Goal: Task Accomplishment & Management: Manage account settings

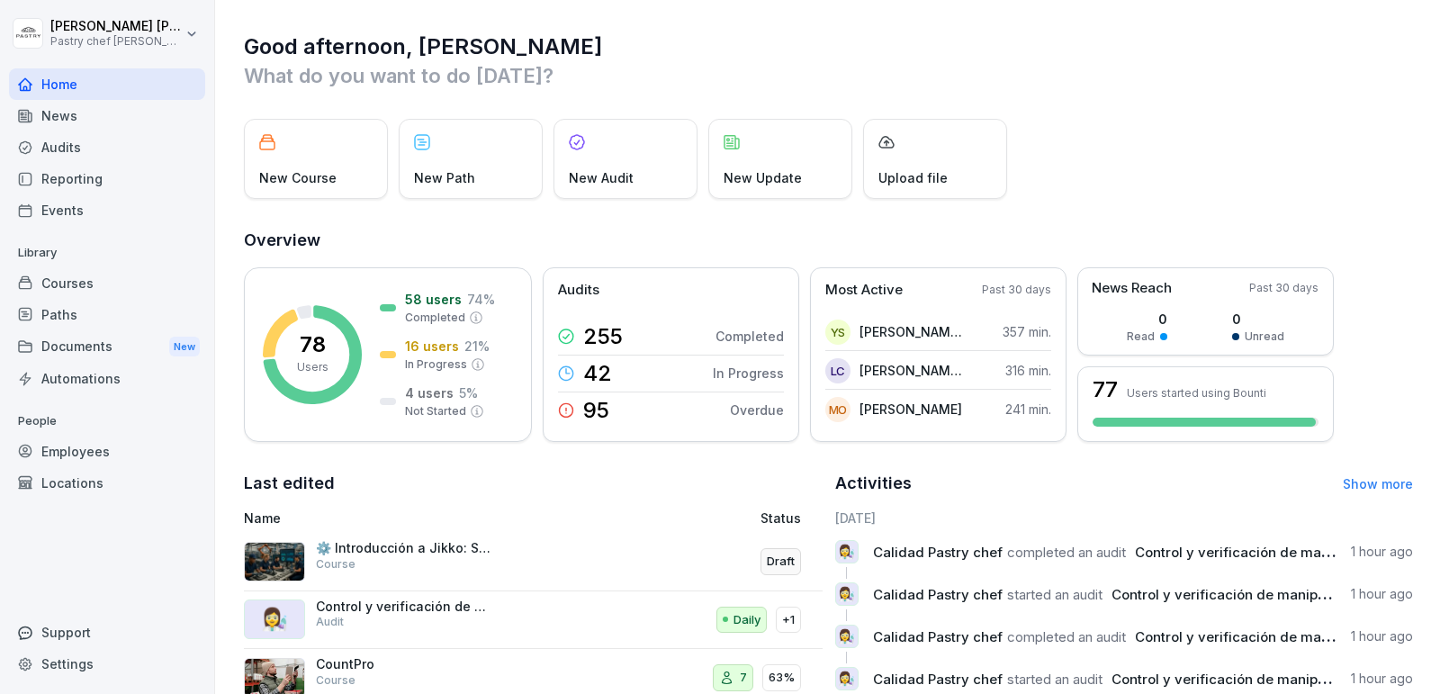
click at [117, 277] on div "Courses" at bounding box center [107, 283] width 196 height 32
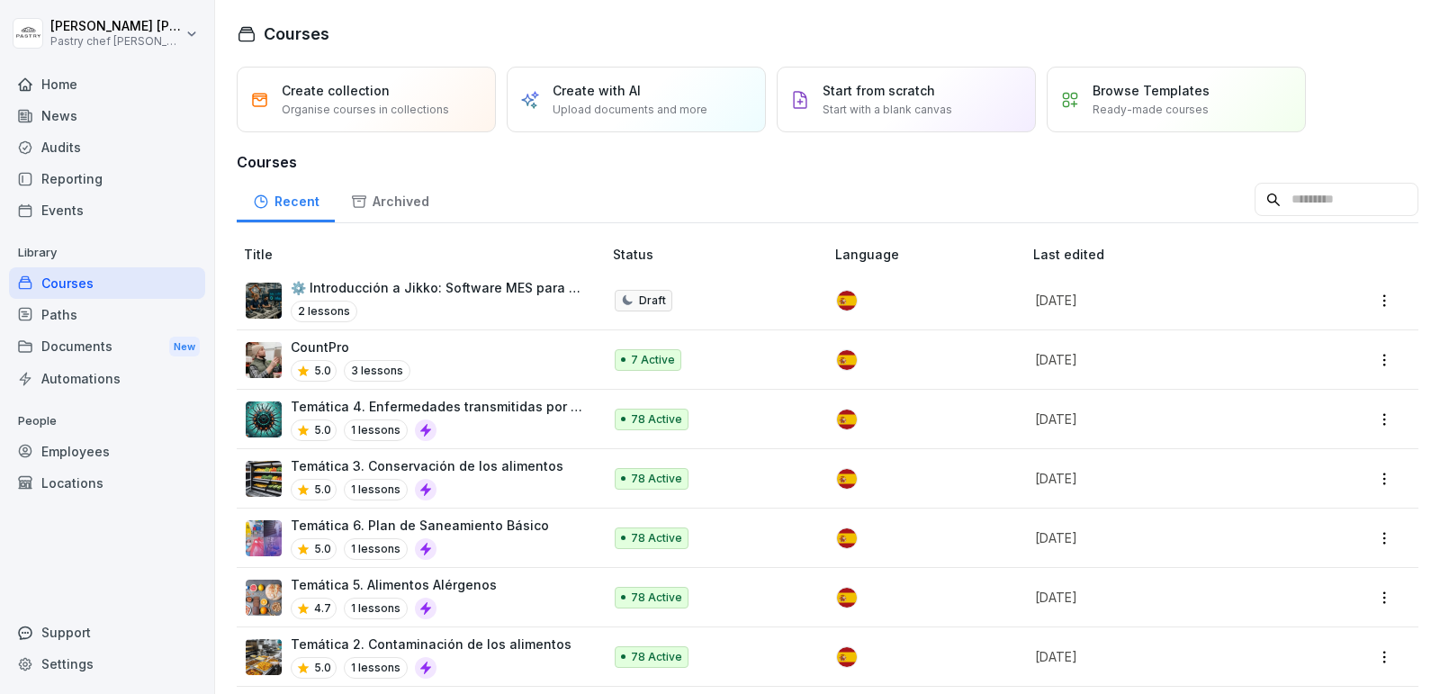
click at [458, 311] on div "2 lessons" at bounding box center [437, 312] width 293 height 22
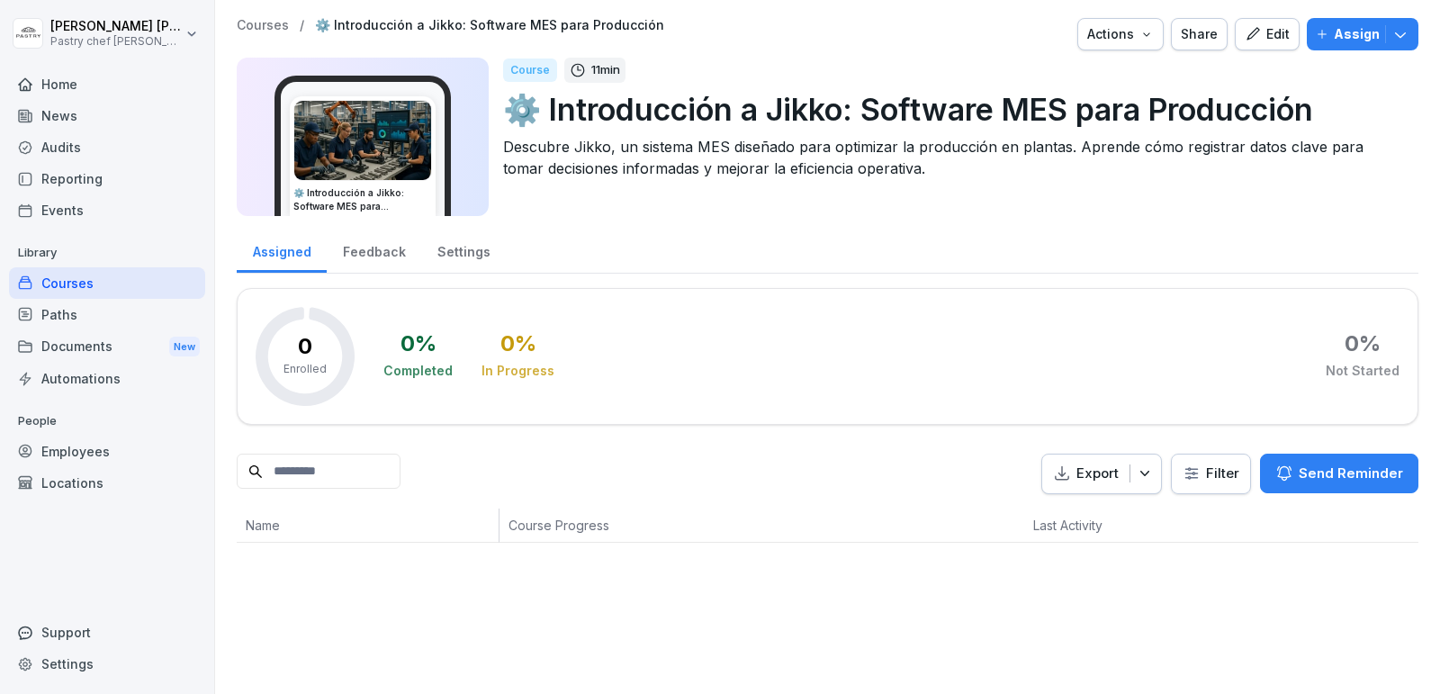
click at [1274, 39] on div "Edit" at bounding box center [1267, 34] width 45 height 20
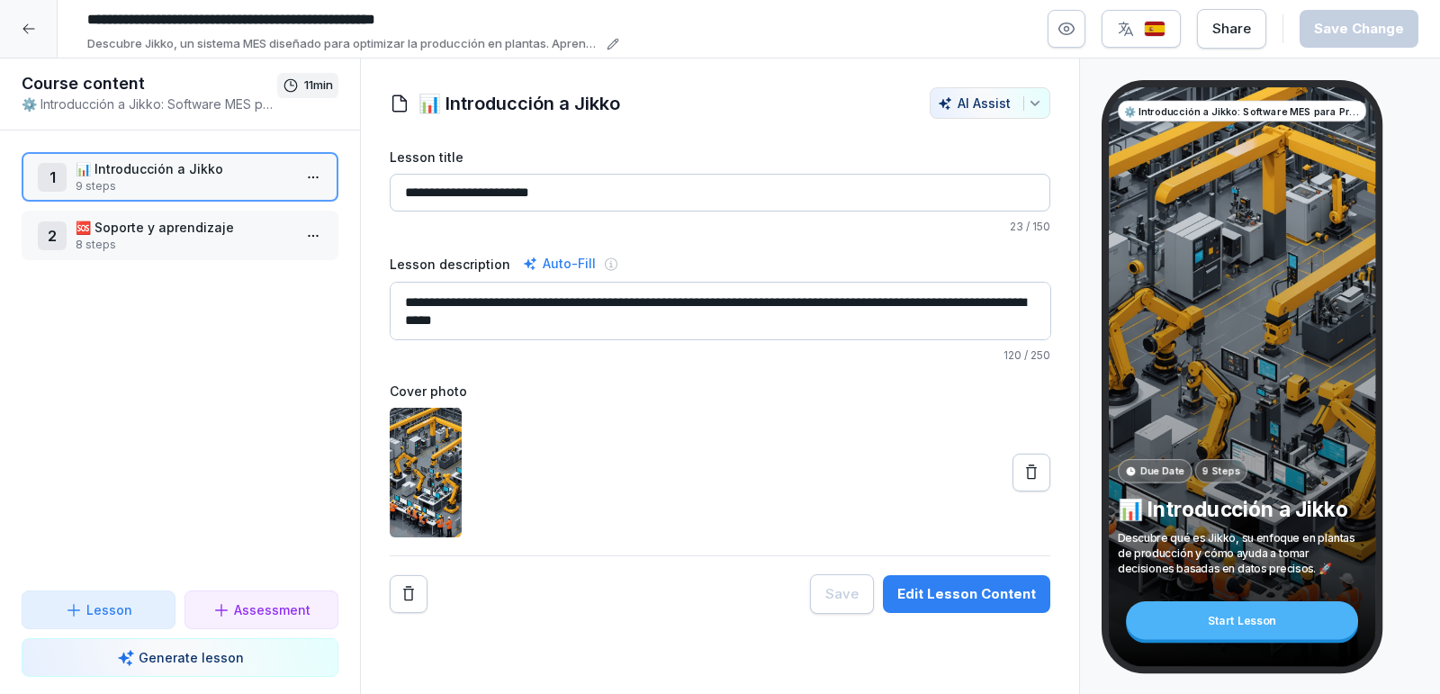
click at [144, 245] on p "8 steps" at bounding box center [184, 245] width 216 height 16
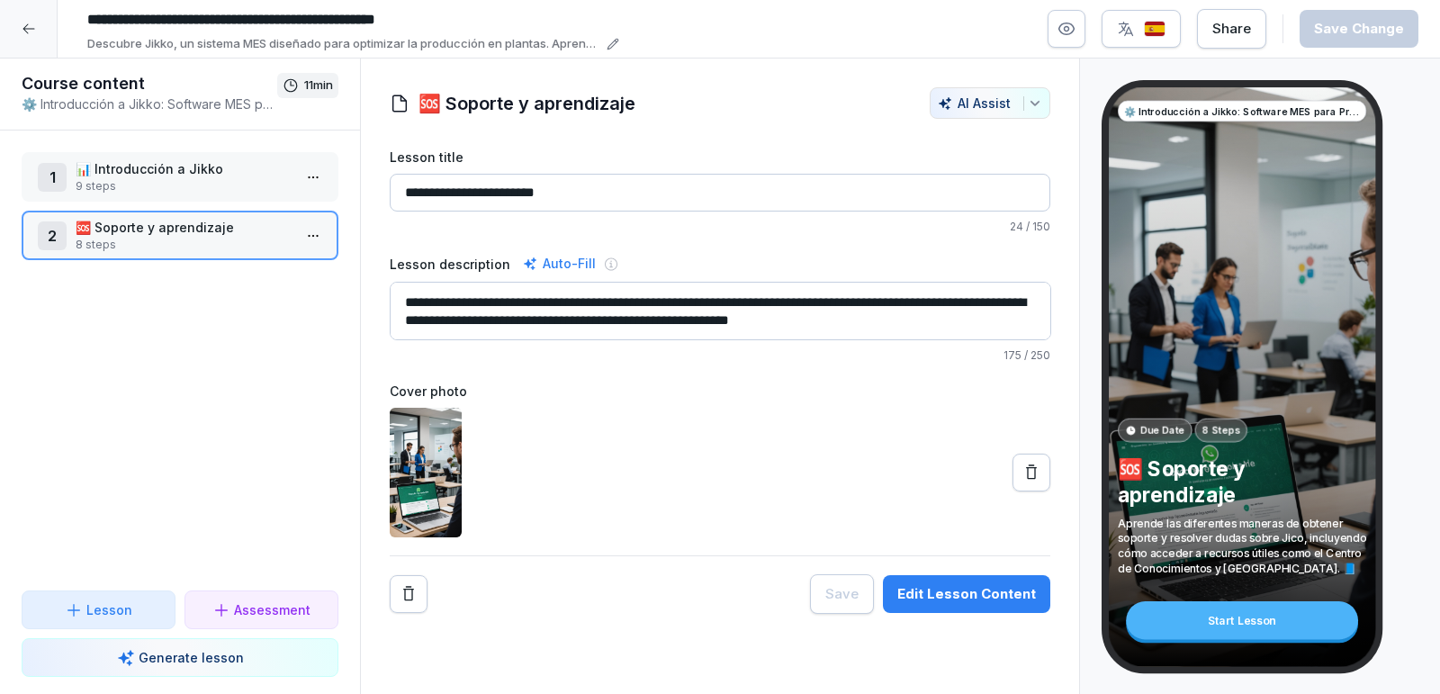
click at [175, 233] on p "🆘 Soporte y aprendizaje" at bounding box center [184, 227] width 216 height 19
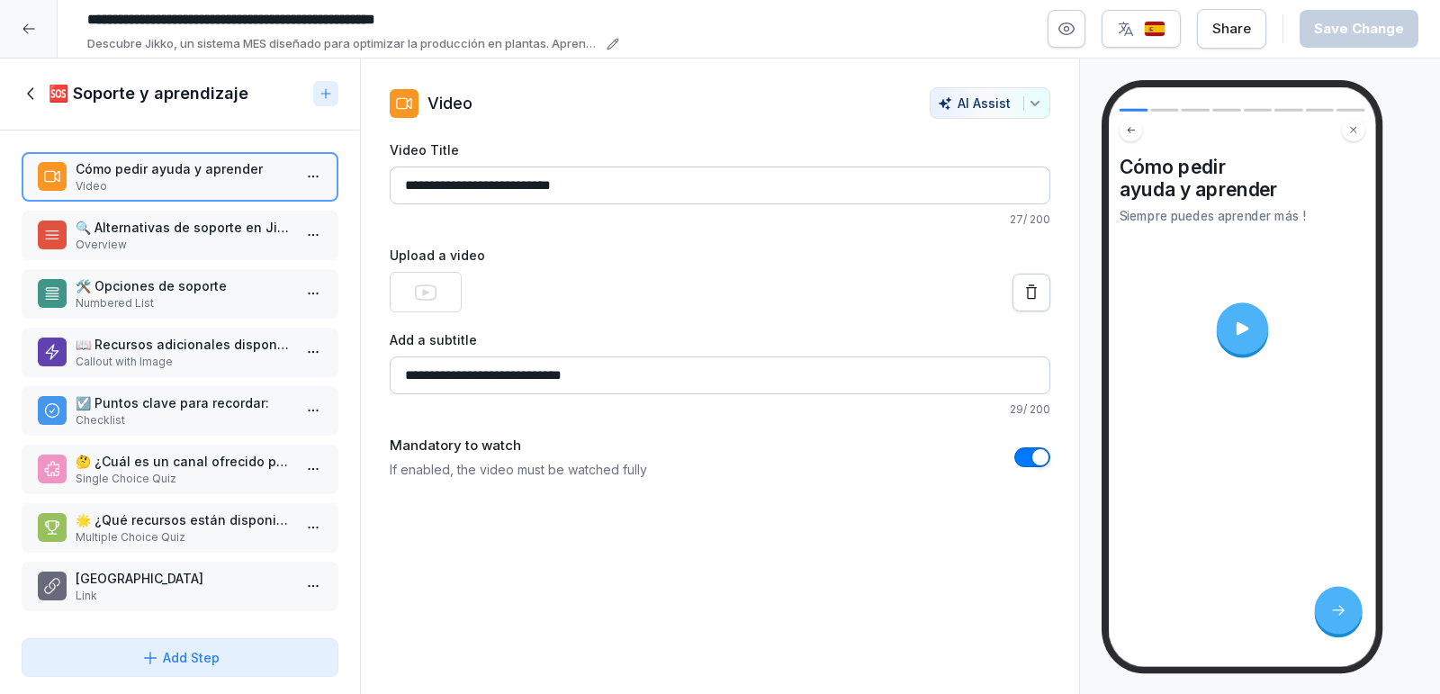
click at [1243, 339] on div at bounding box center [1241, 327] width 51 height 51
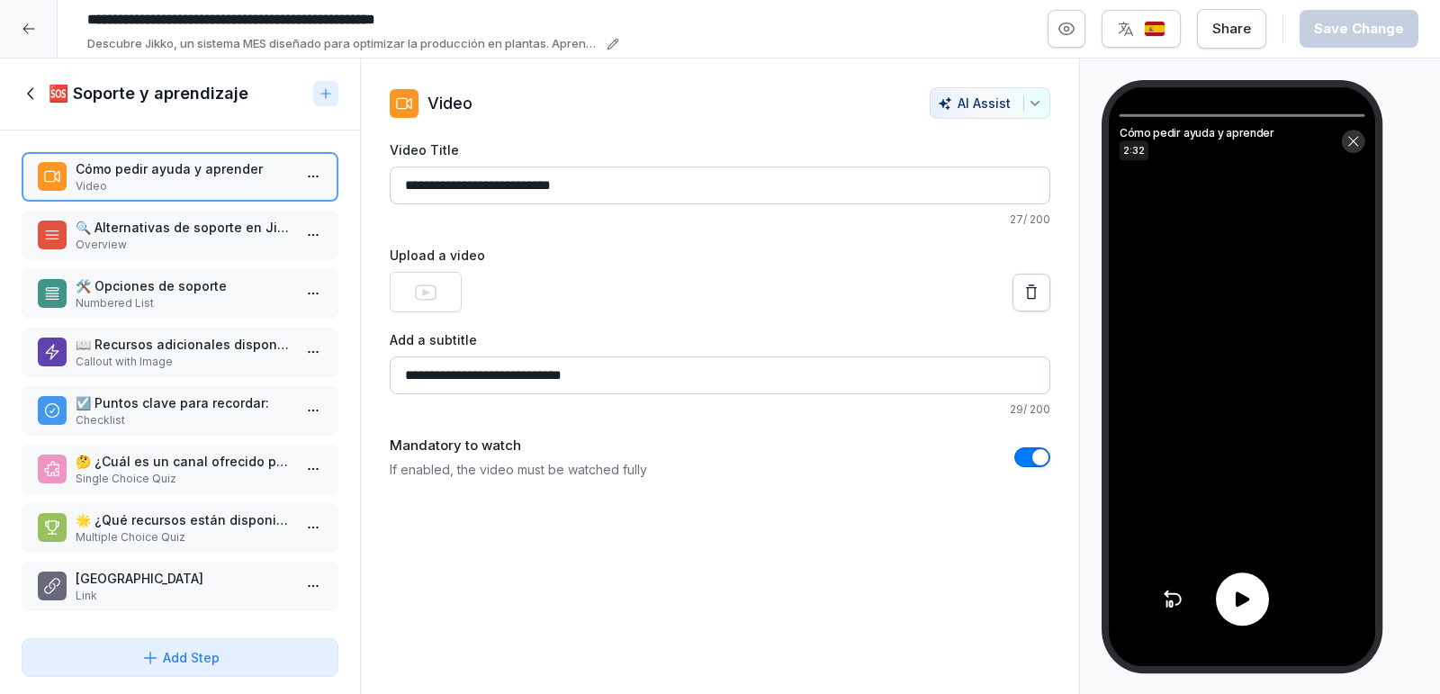
click at [1254, 622] on div at bounding box center [1242, 599] width 53 height 53
click at [1355, 147] on icon at bounding box center [1354, 141] width 14 height 14
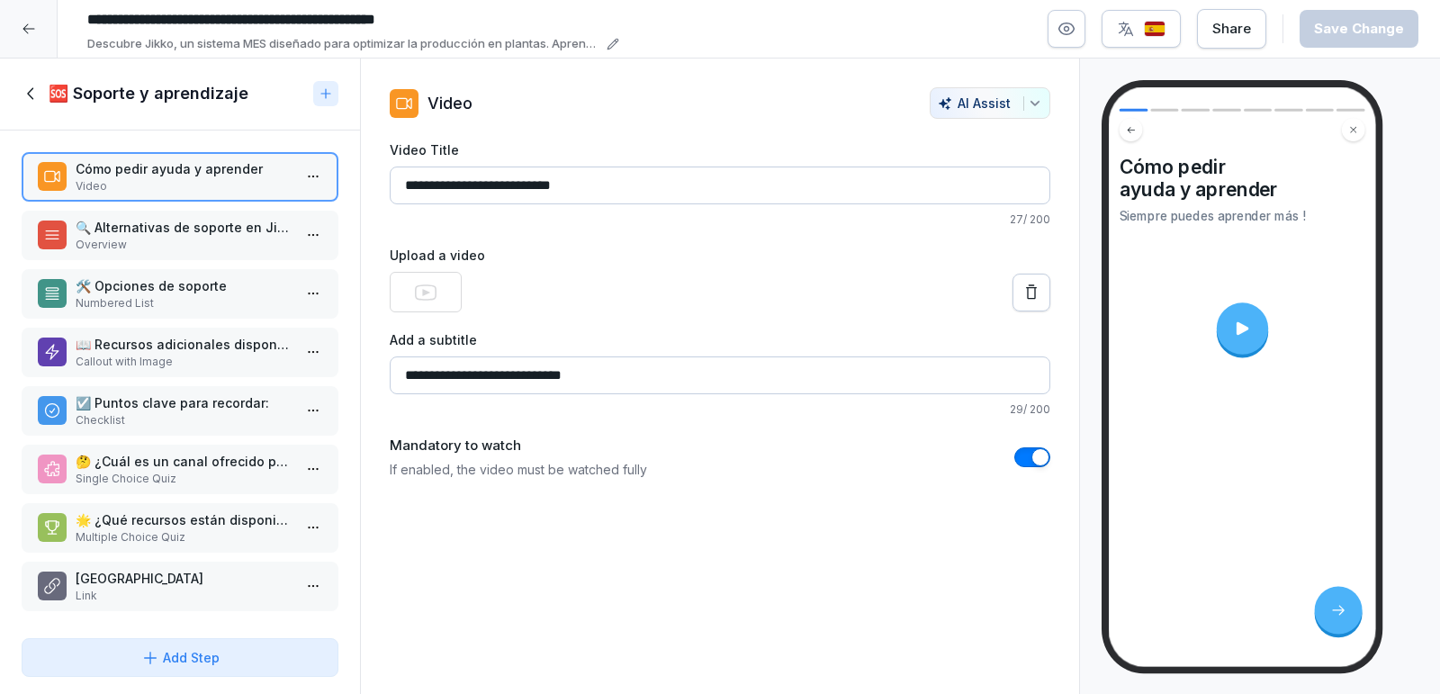
click at [21, 19] on div at bounding box center [29, 29] width 58 height 58
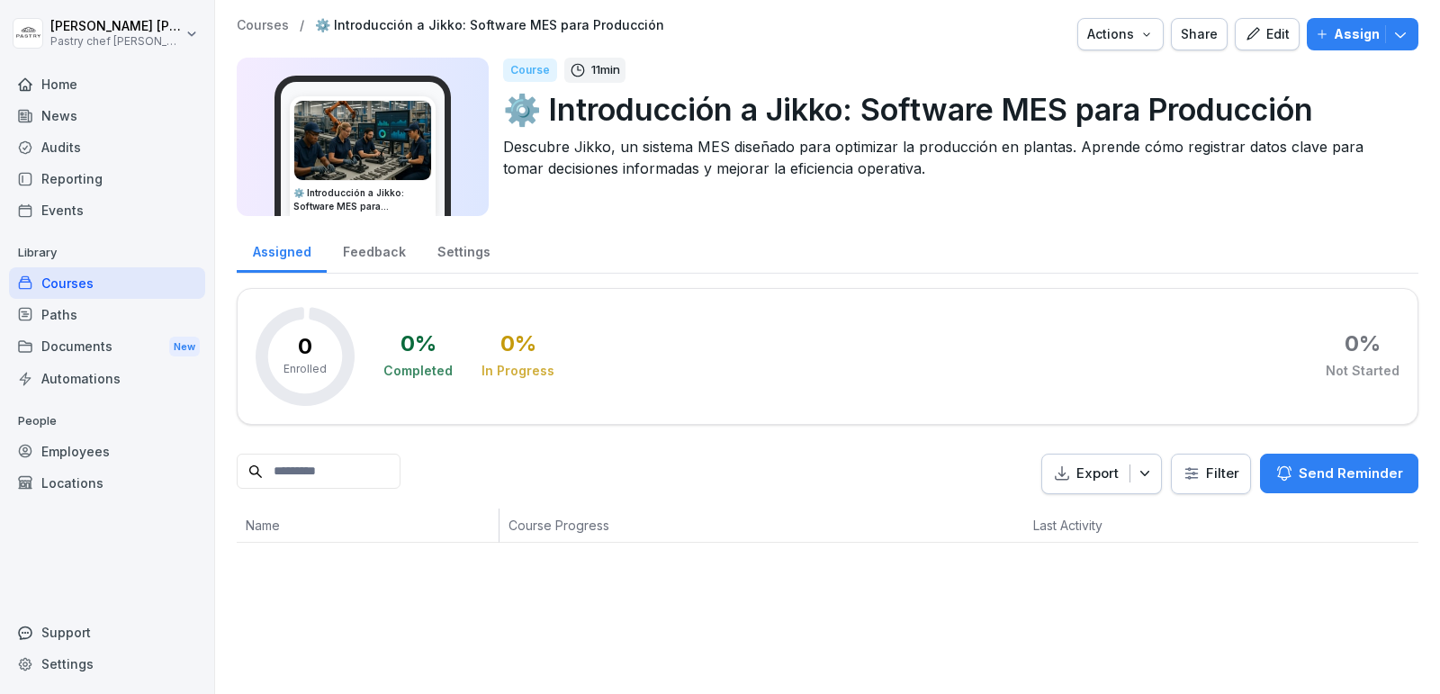
click at [87, 286] on div "Courses" at bounding box center [107, 283] width 196 height 32
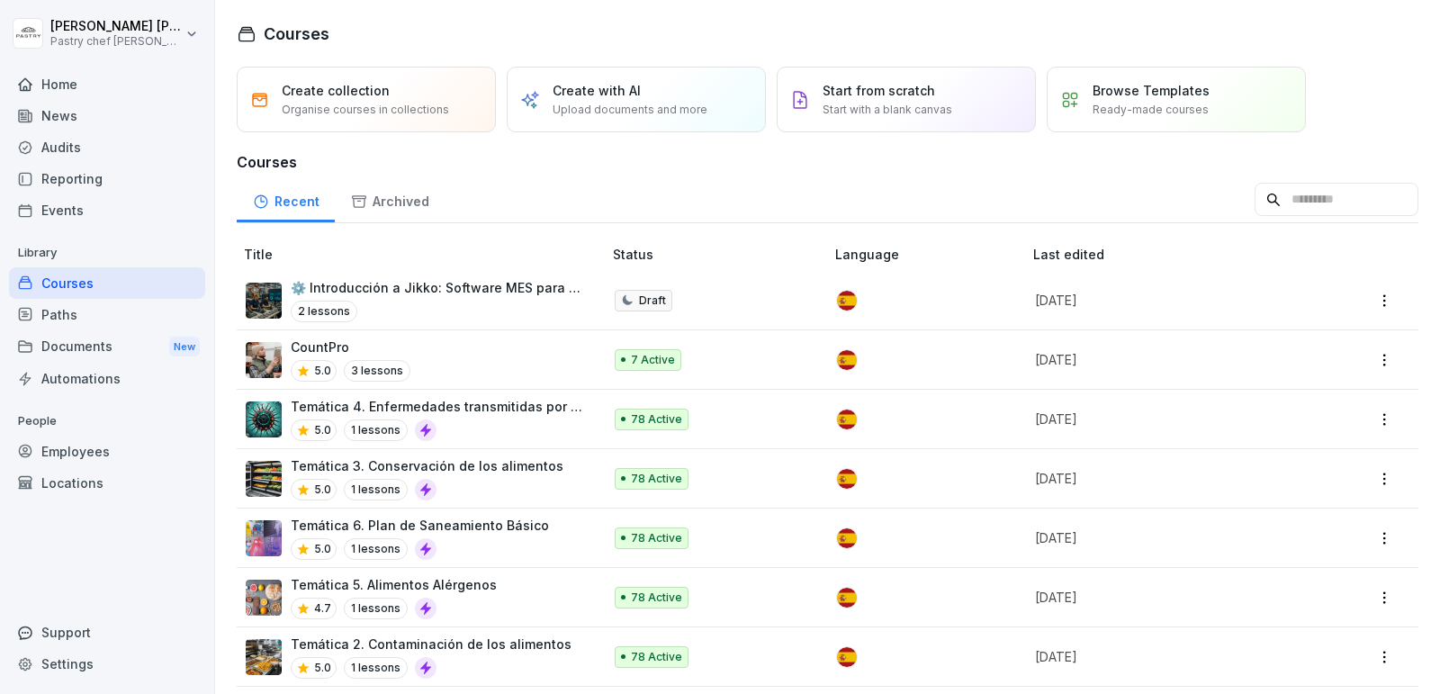
click at [600, 100] on div "Create with AI Upload documents and more" at bounding box center [630, 99] width 155 height 37
click at [456, 310] on div "2 lessons" at bounding box center [437, 312] width 293 height 22
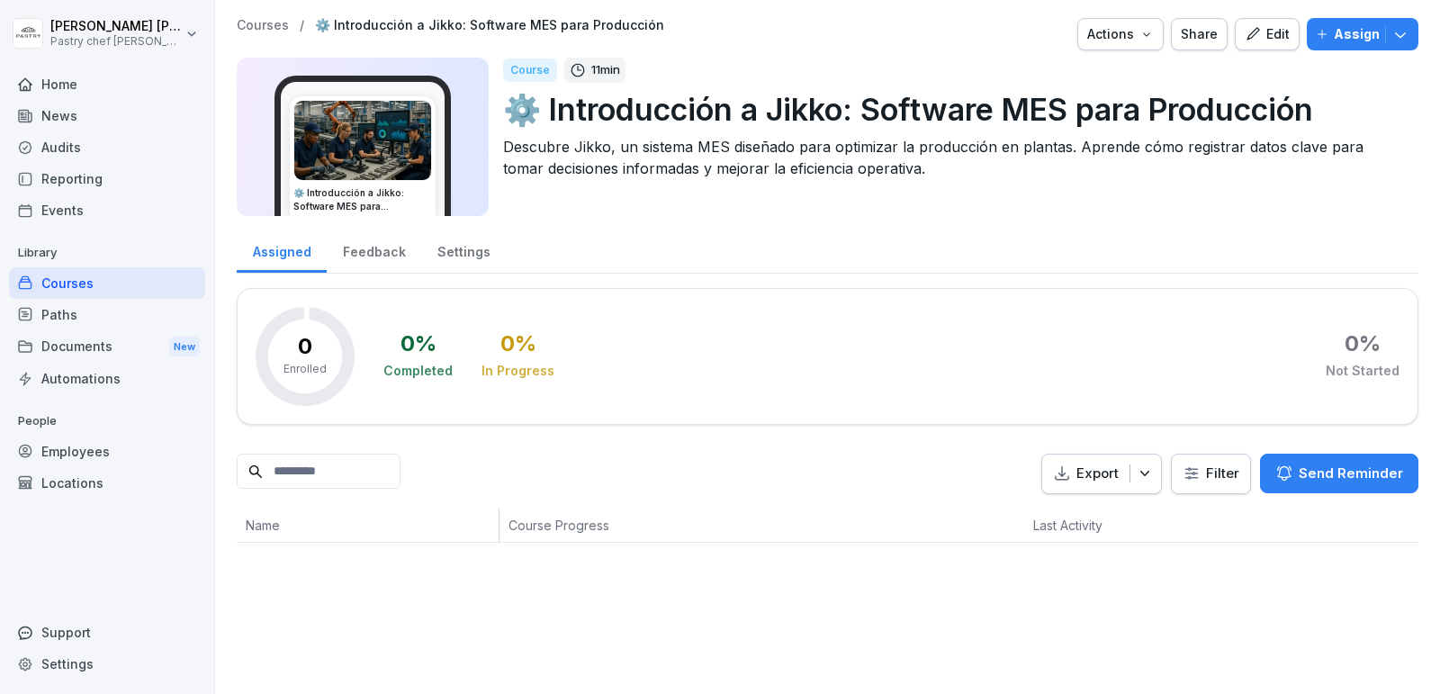
click at [1271, 20] on button "Edit" at bounding box center [1267, 34] width 65 height 32
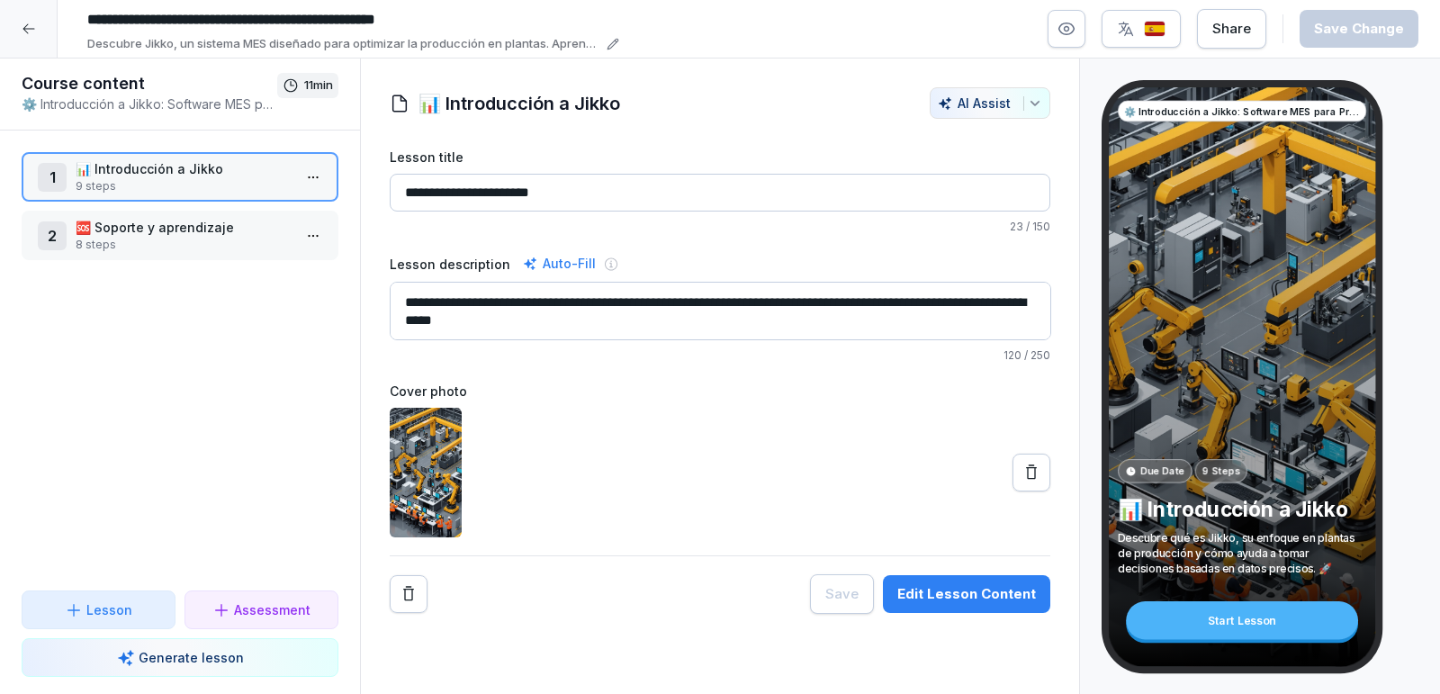
click at [146, 248] on p "8 steps" at bounding box center [184, 245] width 216 height 16
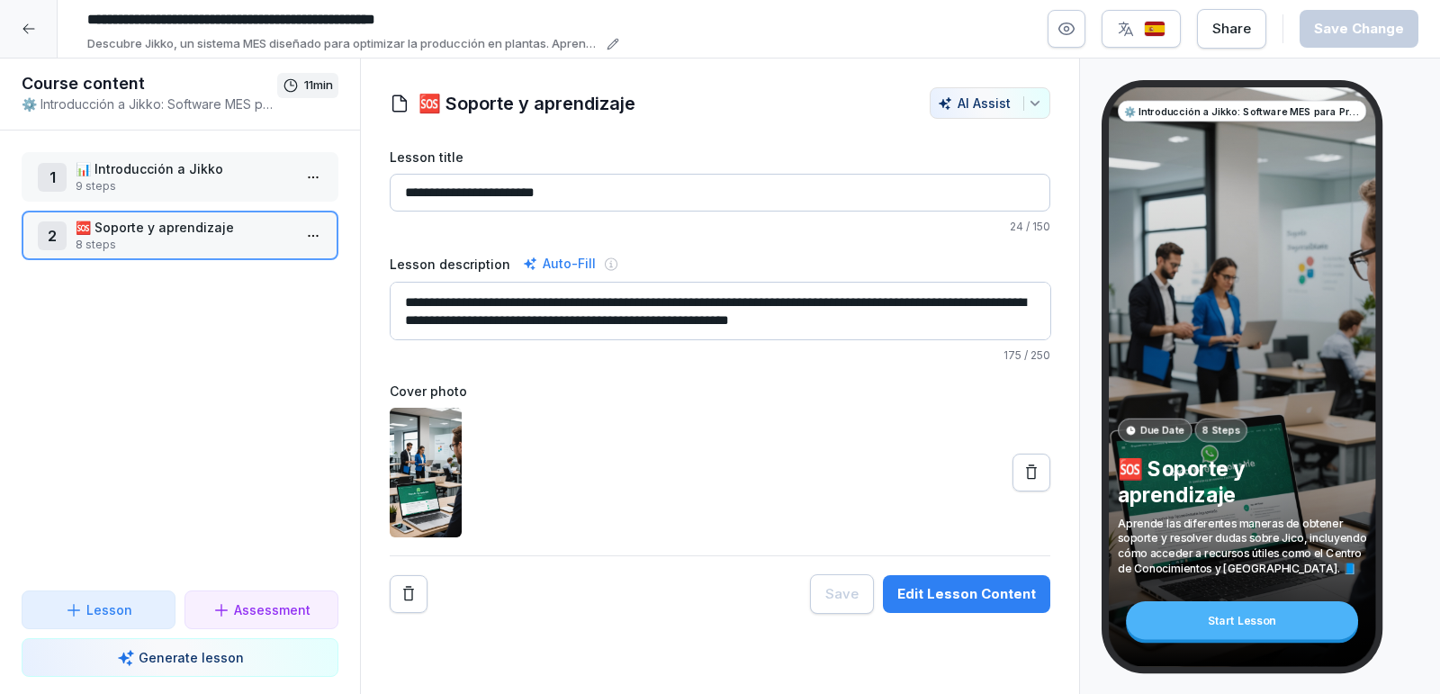
click at [137, 237] on p "8 steps" at bounding box center [184, 245] width 216 height 16
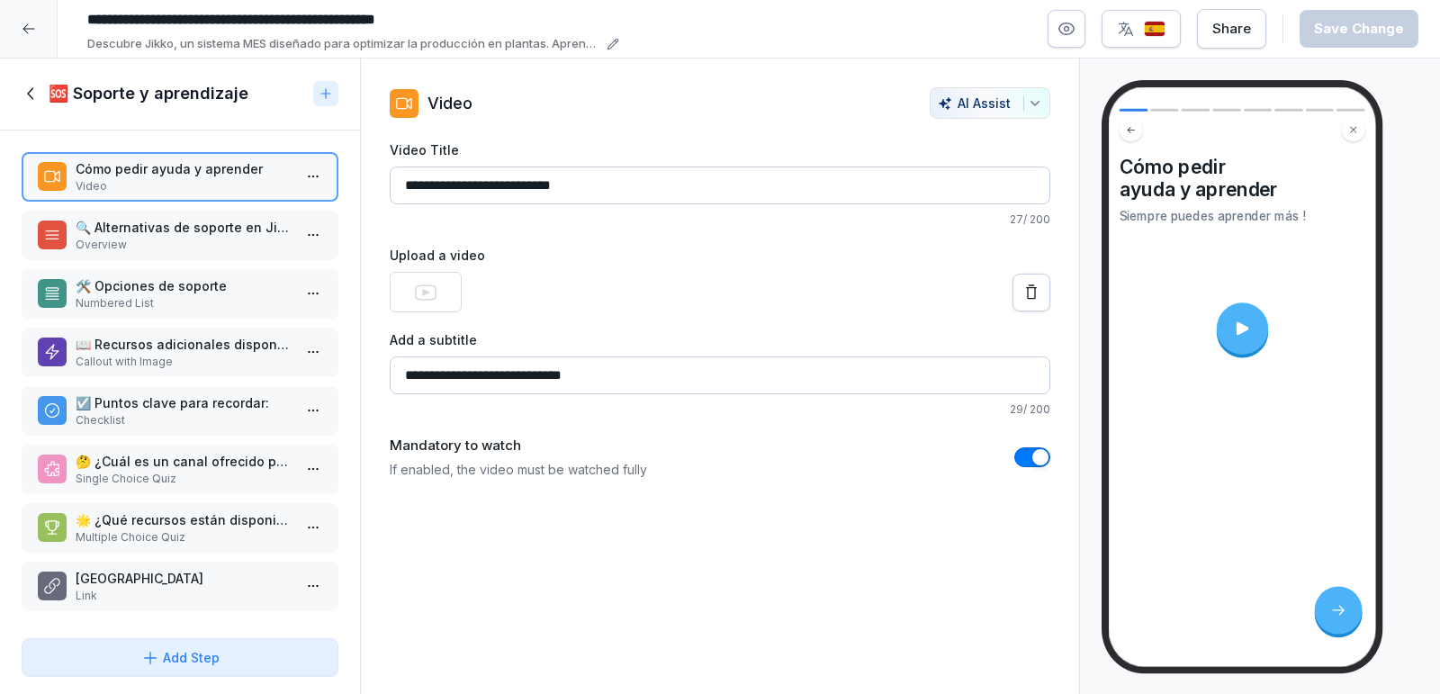
click at [33, 103] on icon at bounding box center [32, 94] width 20 height 20
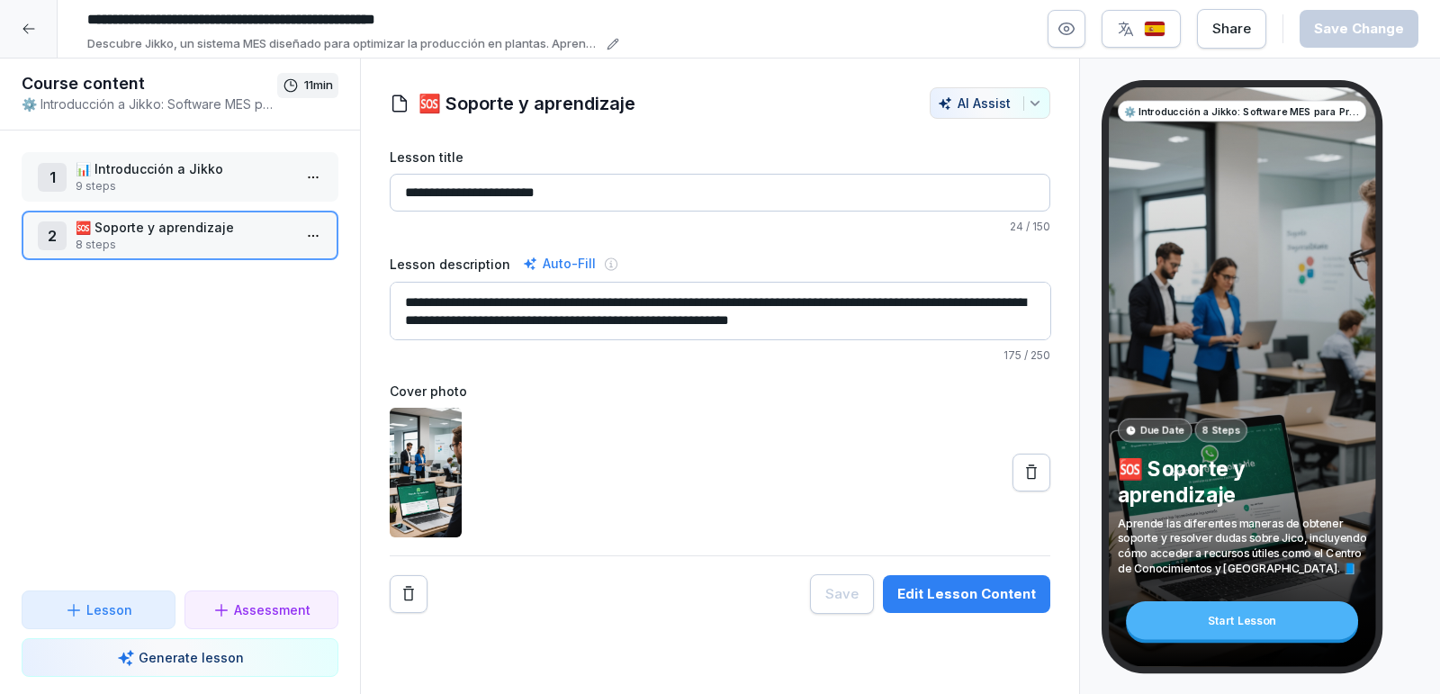
click at [33, 17] on div at bounding box center [29, 29] width 58 height 58
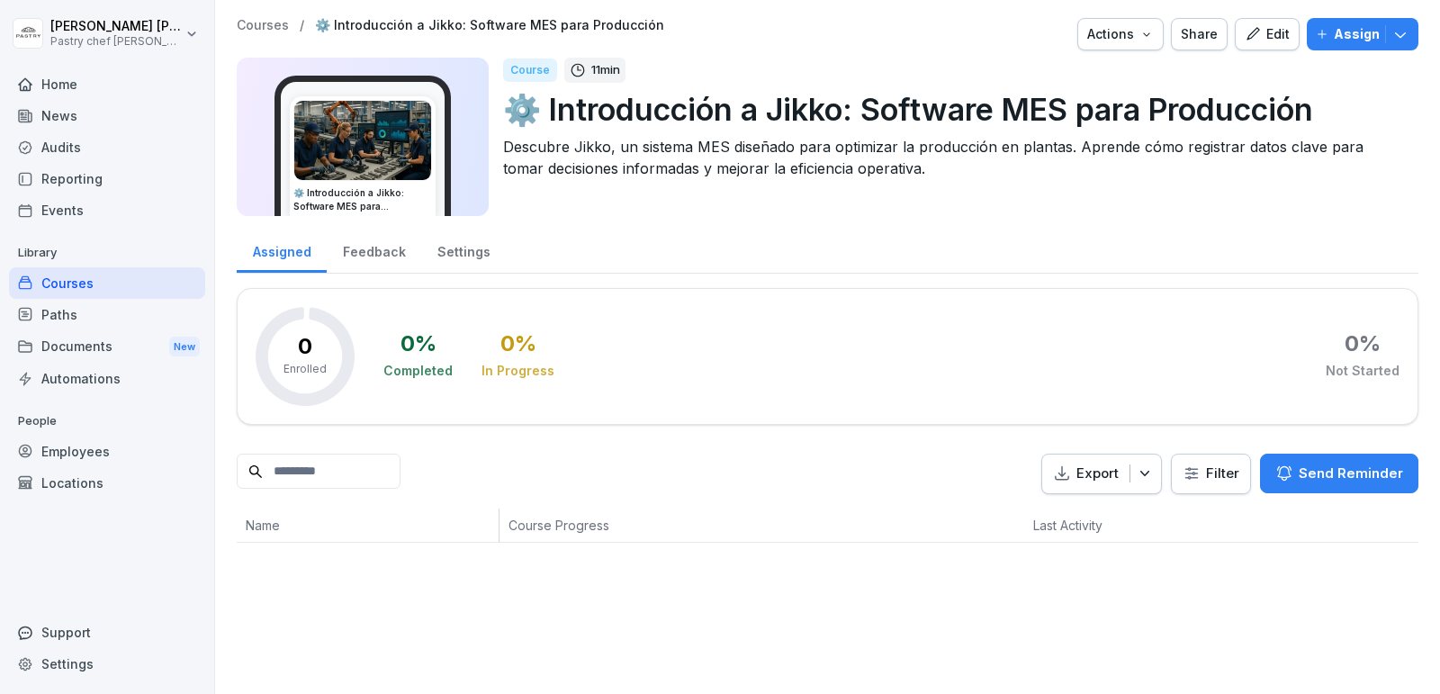
click at [1407, 42] on icon "button" at bounding box center [1401, 34] width 18 height 18
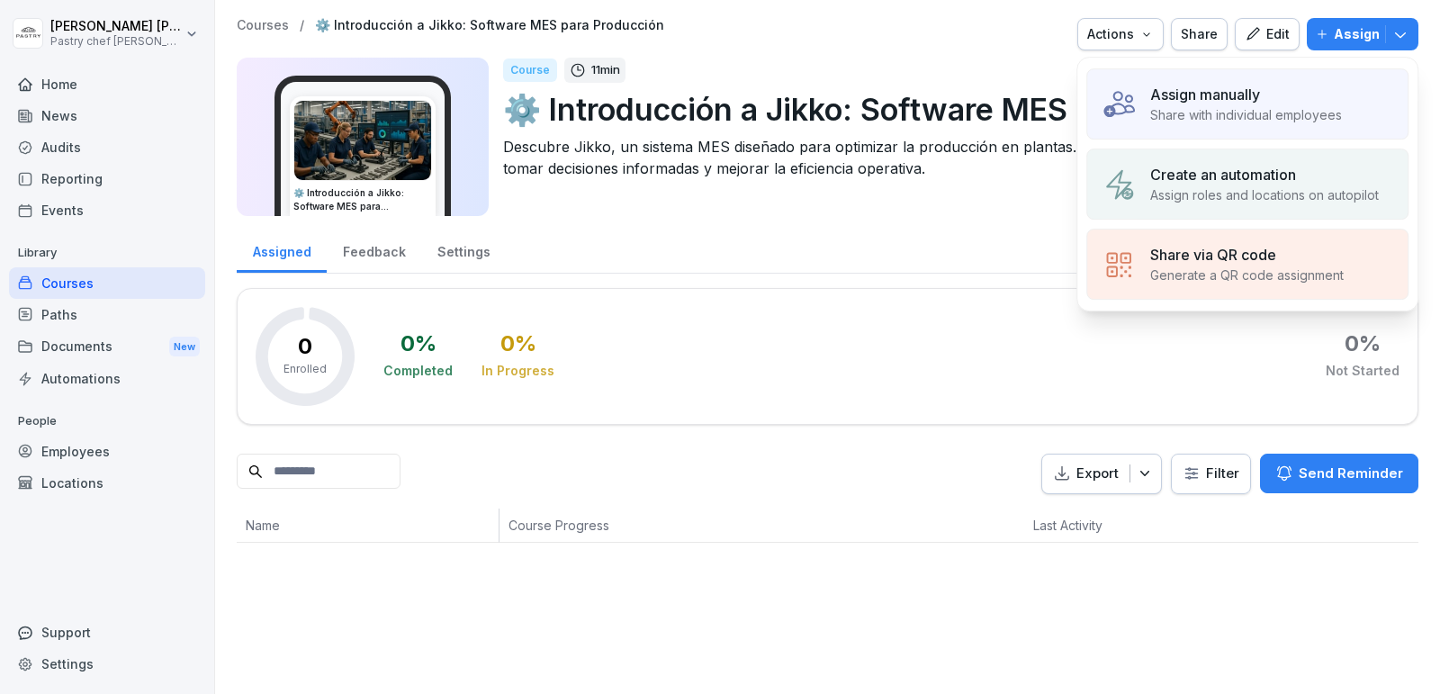
click at [1269, 100] on div "Assign manually" at bounding box center [1247, 95] width 192 height 22
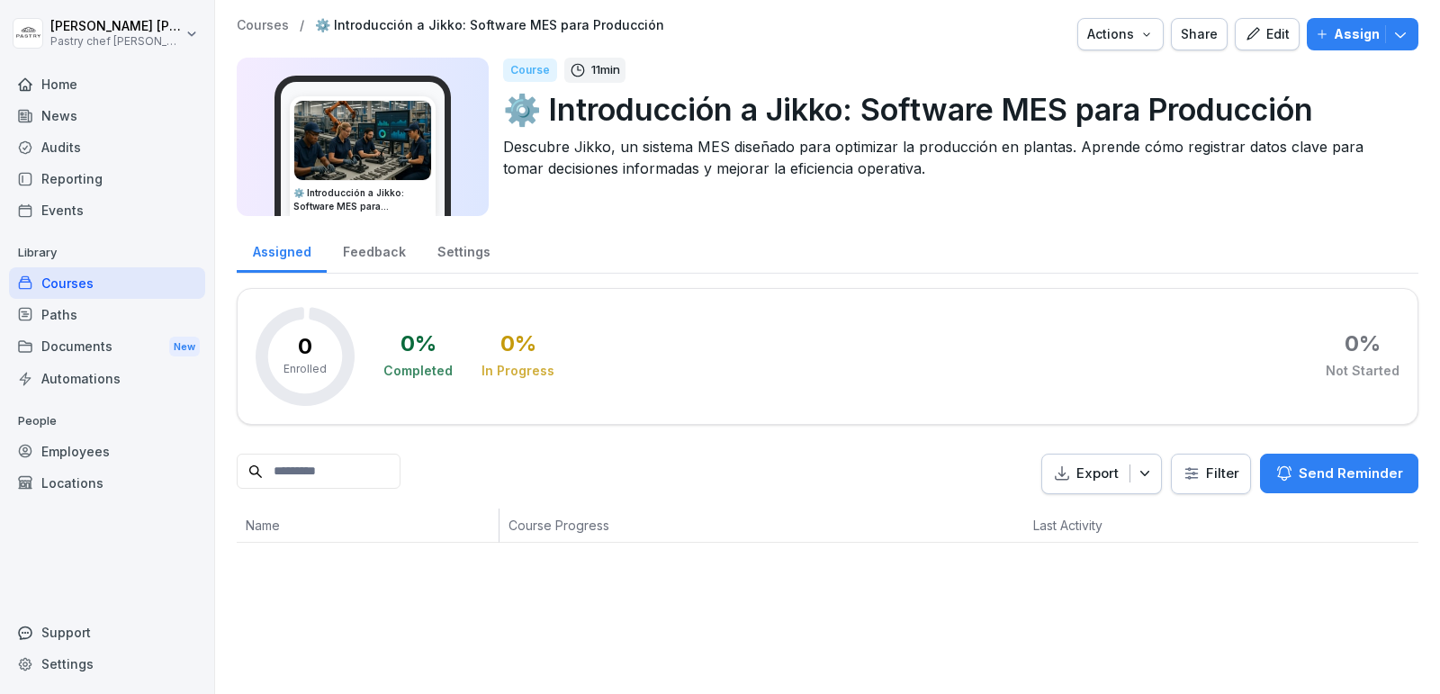
click at [92, 284] on div "Courses" at bounding box center [107, 283] width 196 height 32
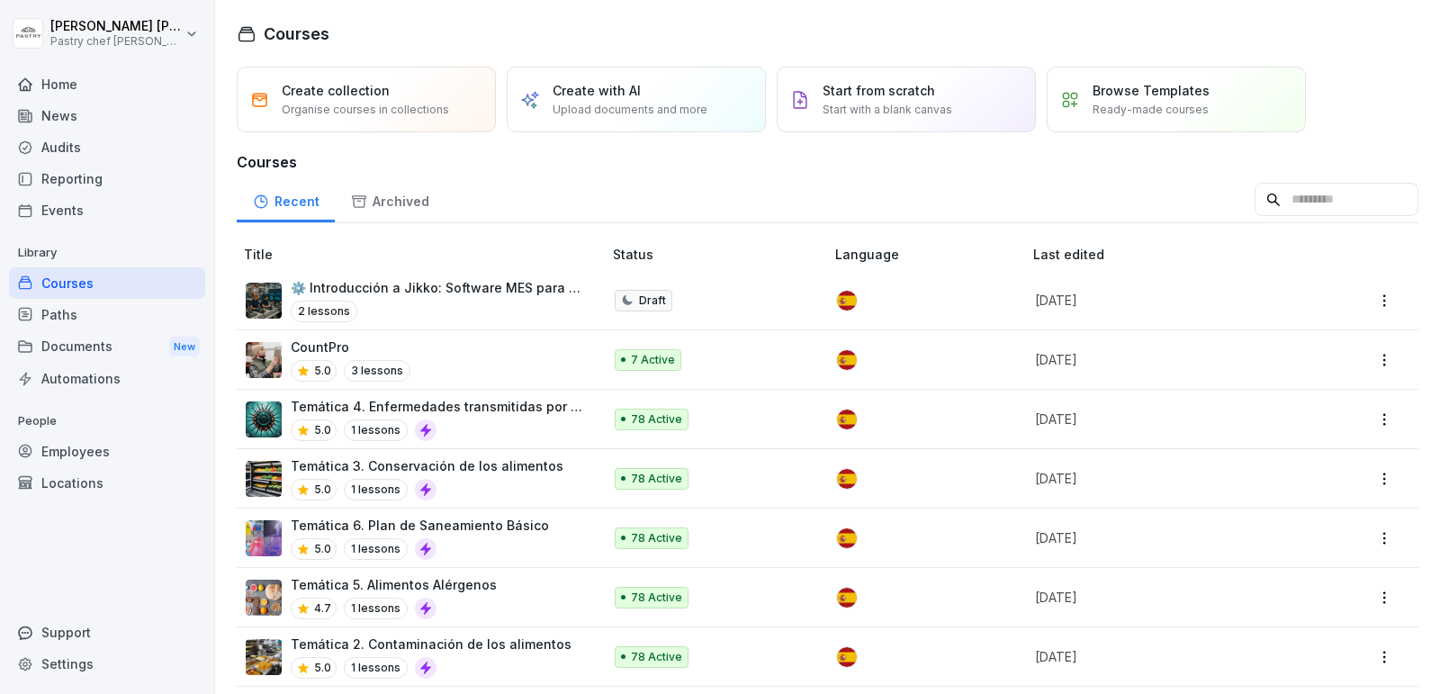
click at [468, 301] on div "2 lessons" at bounding box center [437, 312] width 293 height 22
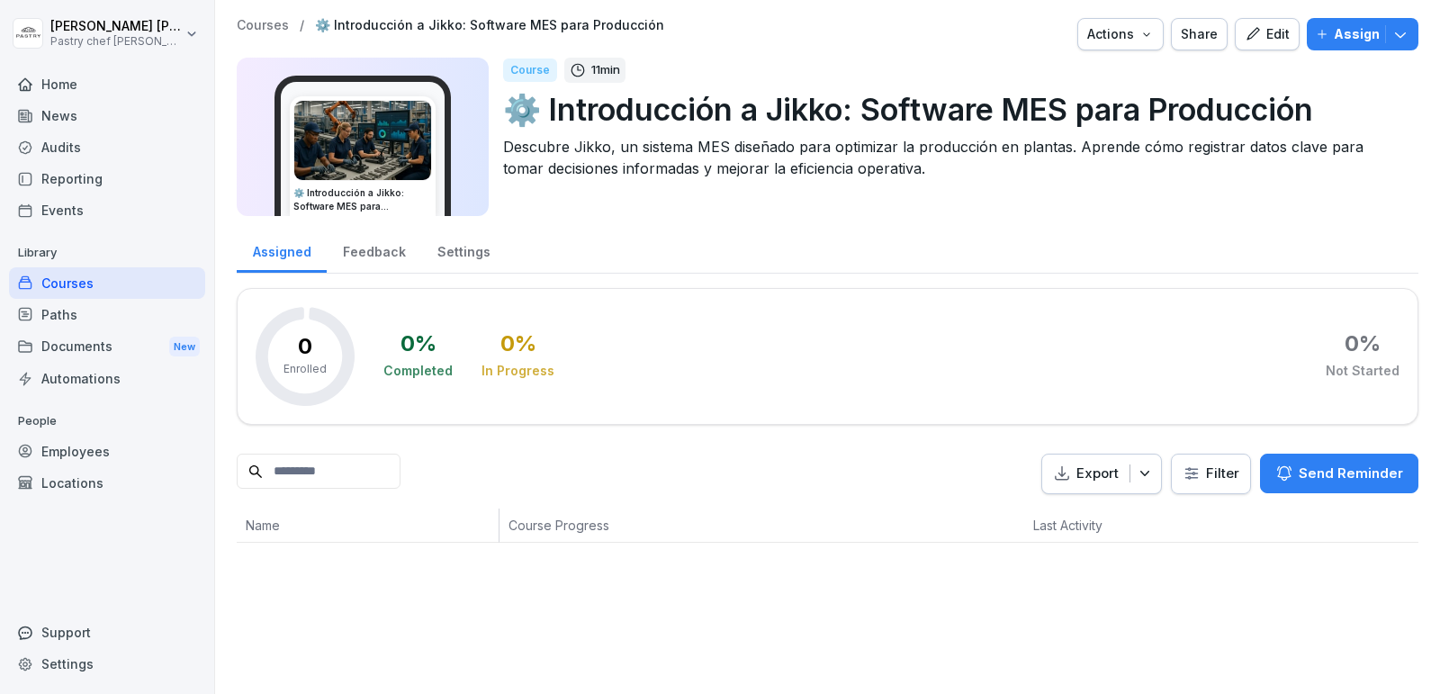
click at [94, 284] on div "Courses" at bounding box center [107, 283] width 196 height 32
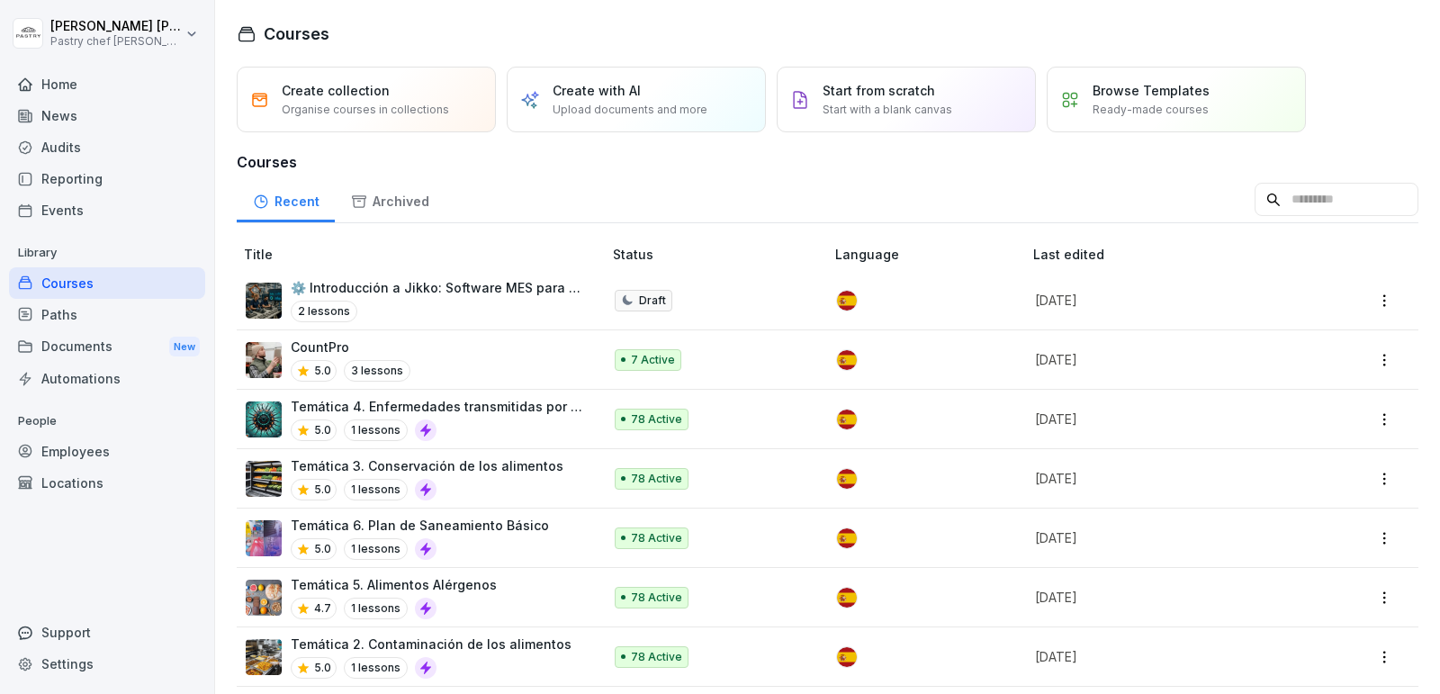
click at [443, 363] on div "CountPro 5.0 3 lessons" at bounding box center [415, 360] width 339 height 44
click at [451, 279] on p "⚙️ Introducción a Jikko: Software MES para Producción" at bounding box center [437, 287] width 293 height 19
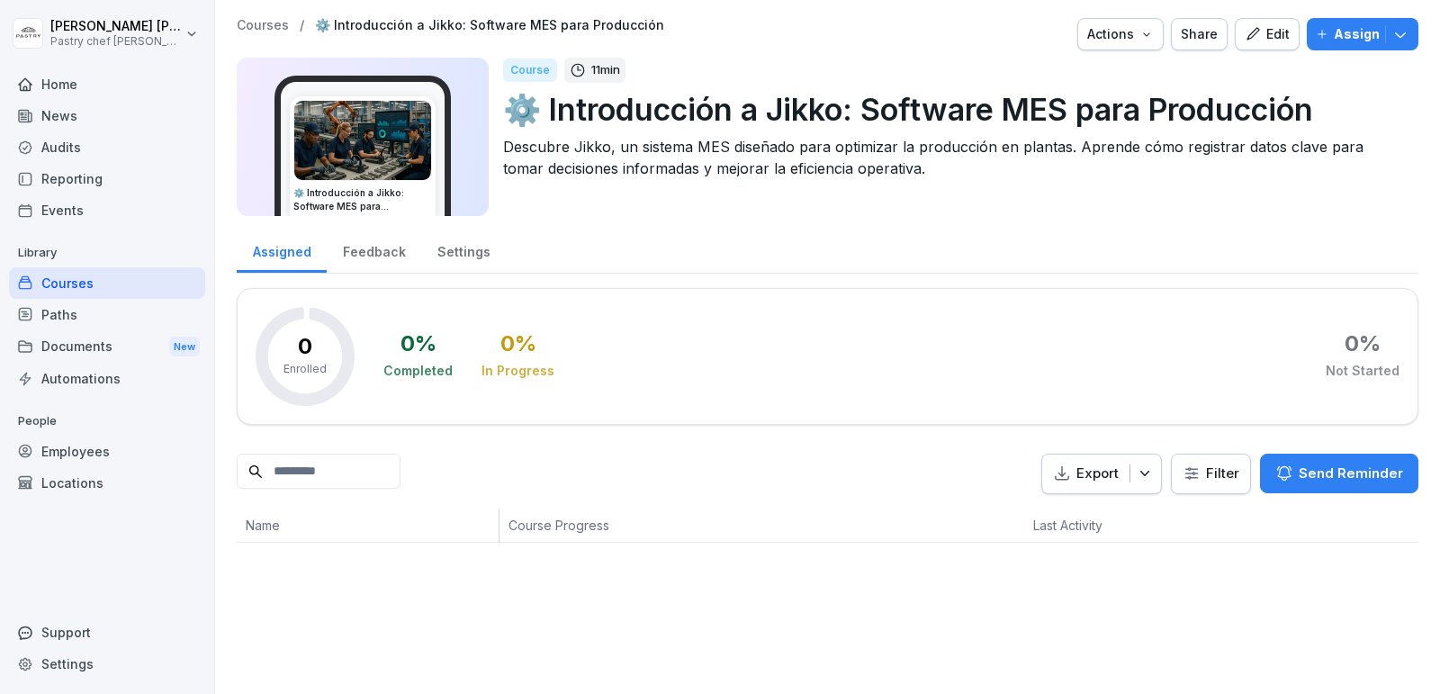
click at [1274, 39] on div "Edit" at bounding box center [1267, 34] width 45 height 20
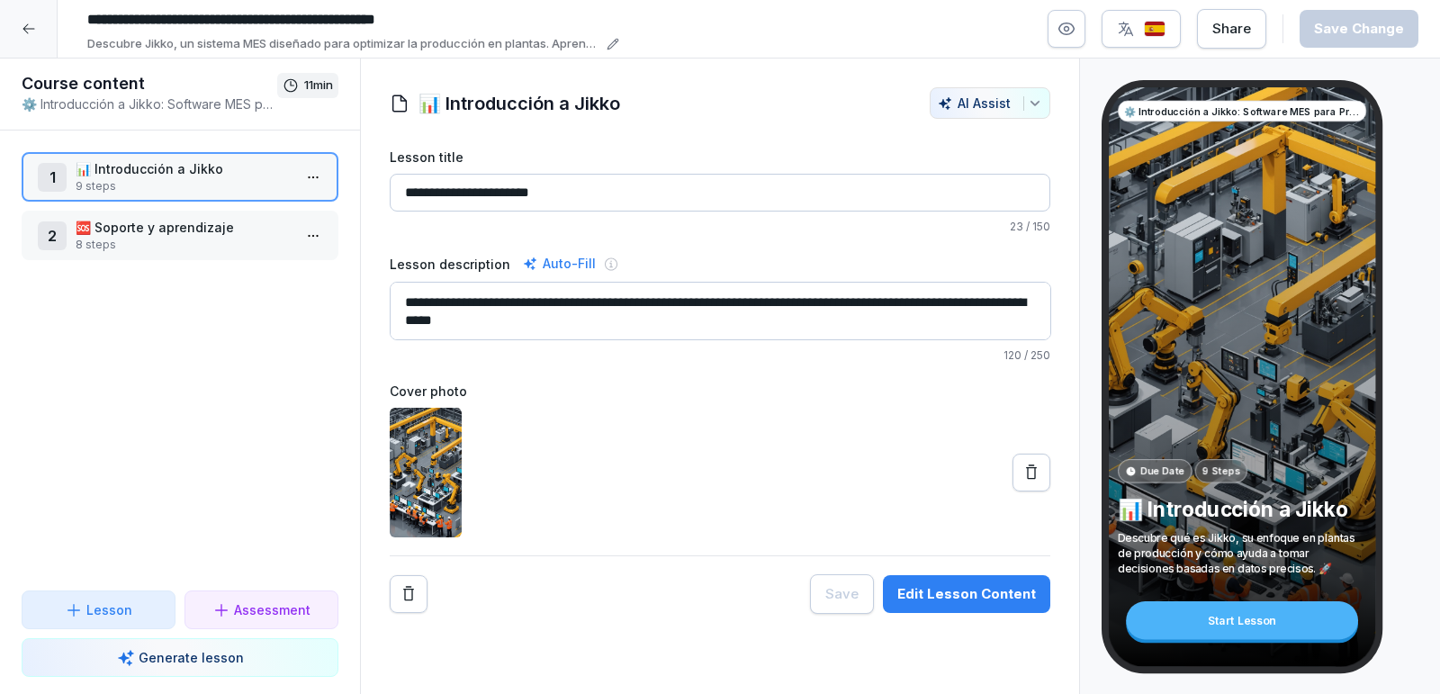
click at [172, 233] on p "🆘 Soporte y aprendizaje" at bounding box center [184, 227] width 216 height 19
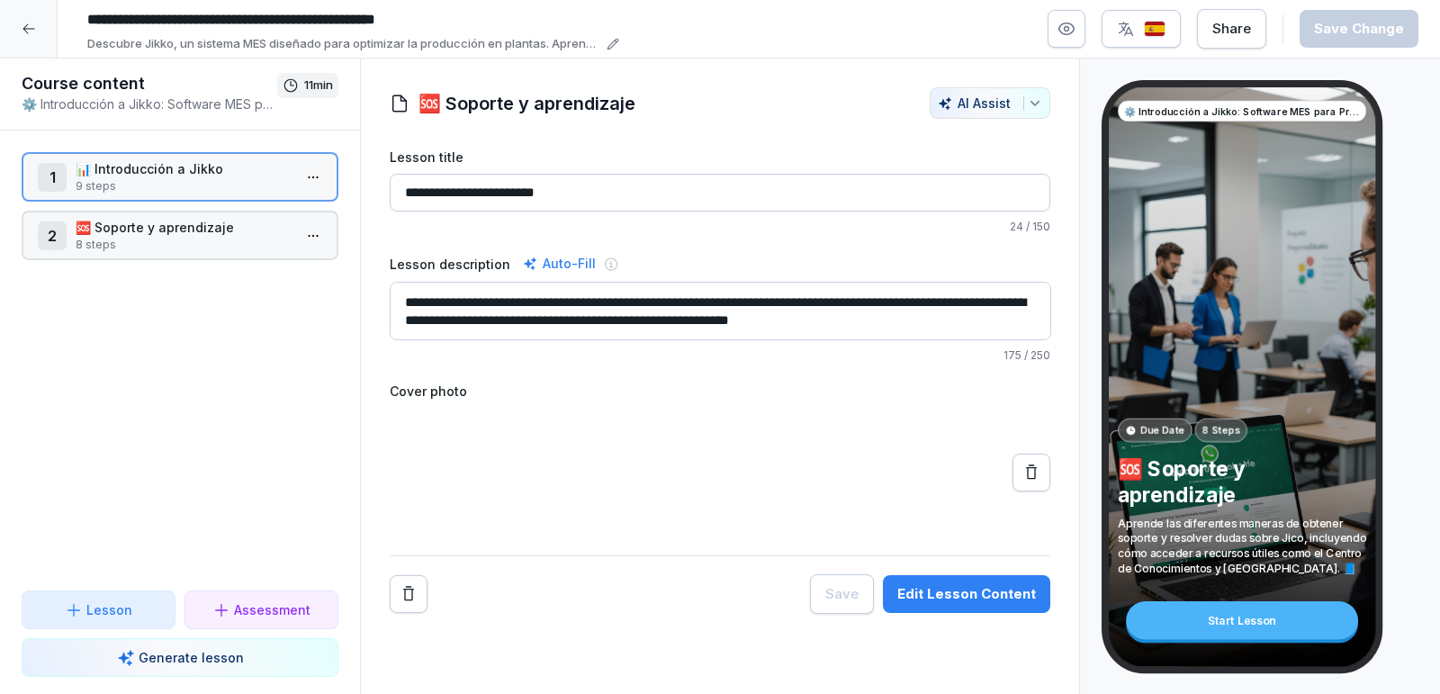
click at [172, 233] on p "🆘 Soporte y aprendizaje" at bounding box center [184, 227] width 216 height 19
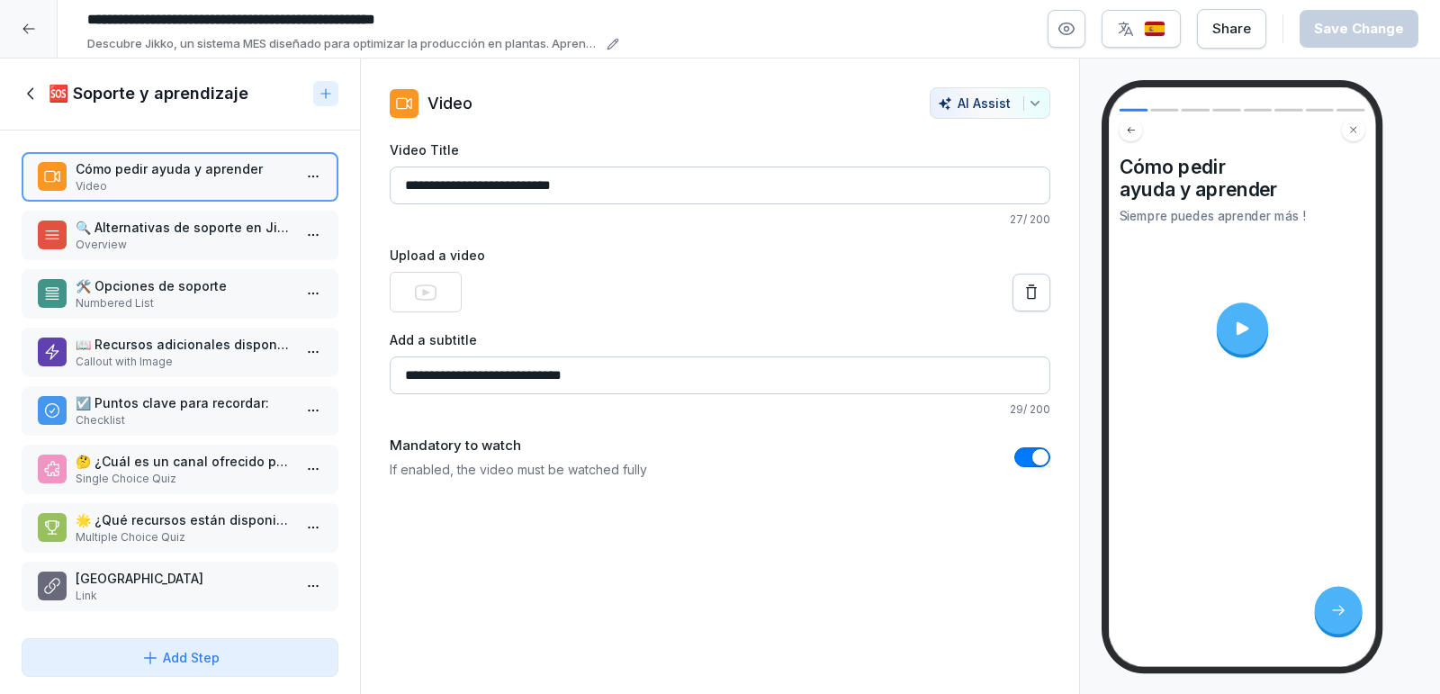
click at [1241, 325] on icon at bounding box center [1242, 328] width 19 height 19
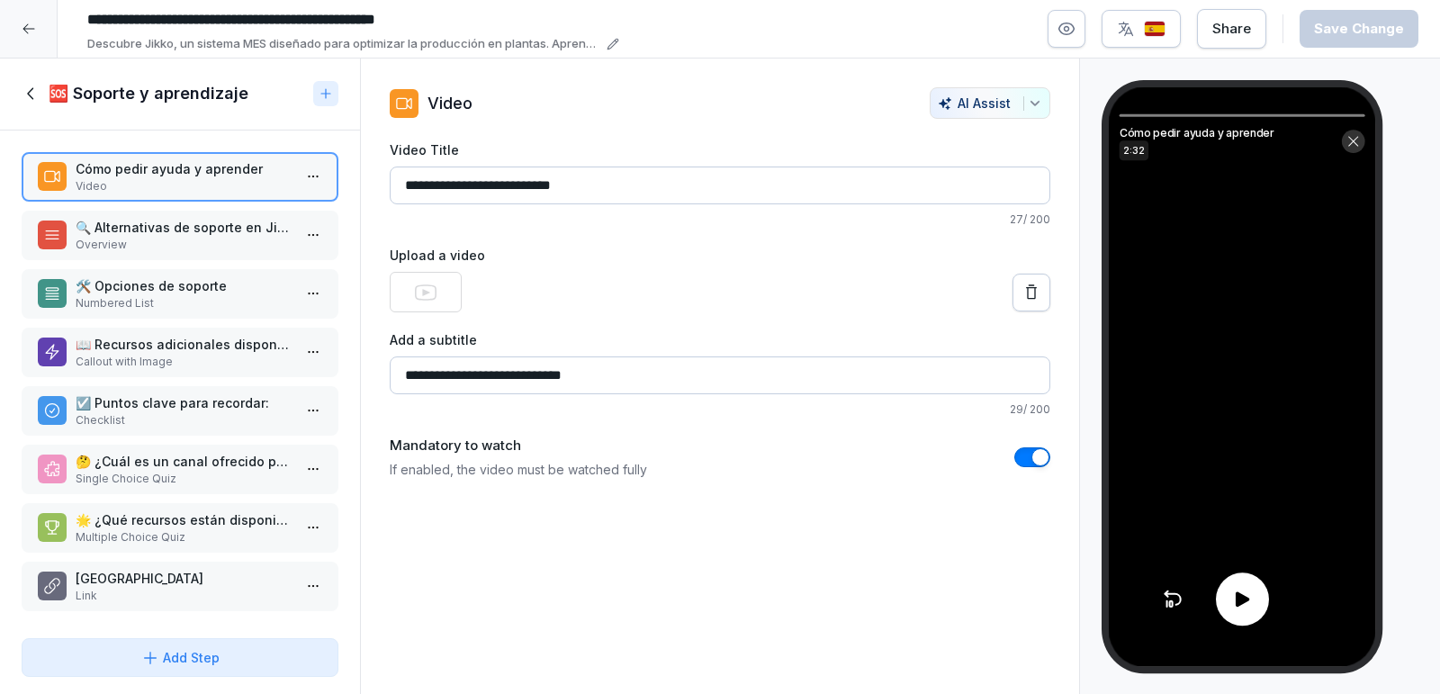
click at [1241, 598] on icon at bounding box center [1243, 599] width 14 height 15
click at [1239, 595] on icon at bounding box center [1243, 599] width 10 height 14
click at [149, 252] on div "🔍 Alternativas de soporte en Jico Overview" at bounding box center [180, 236] width 317 height 50
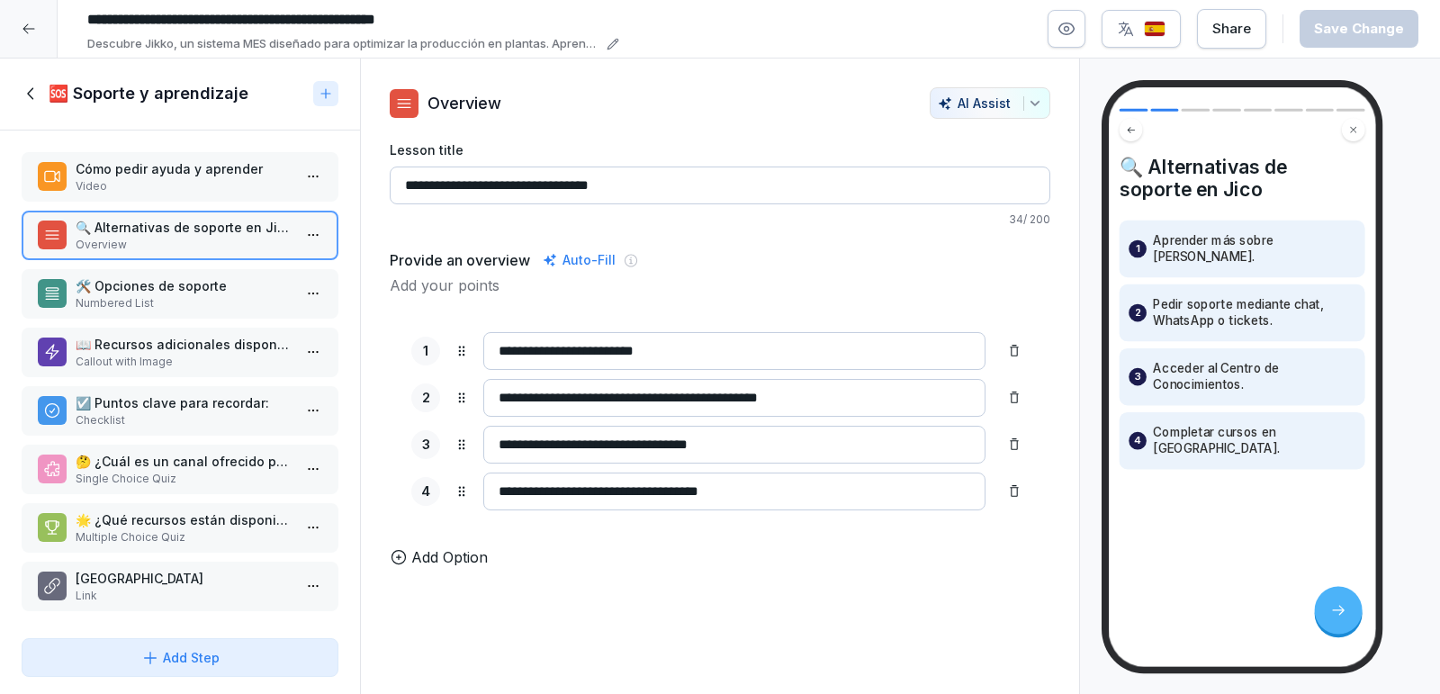
click at [172, 302] on p "Numbered List" at bounding box center [184, 303] width 216 height 16
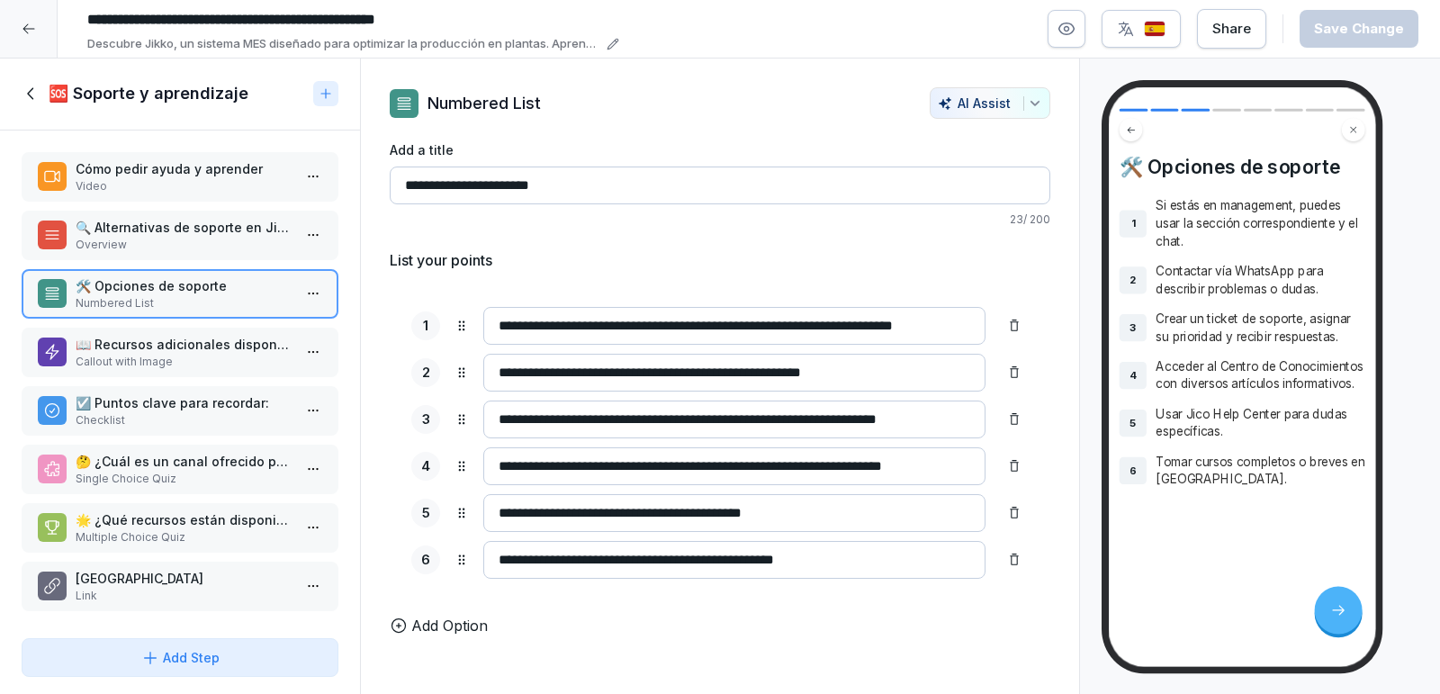
click at [186, 368] on p "Callout with Image" at bounding box center [184, 362] width 216 height 16
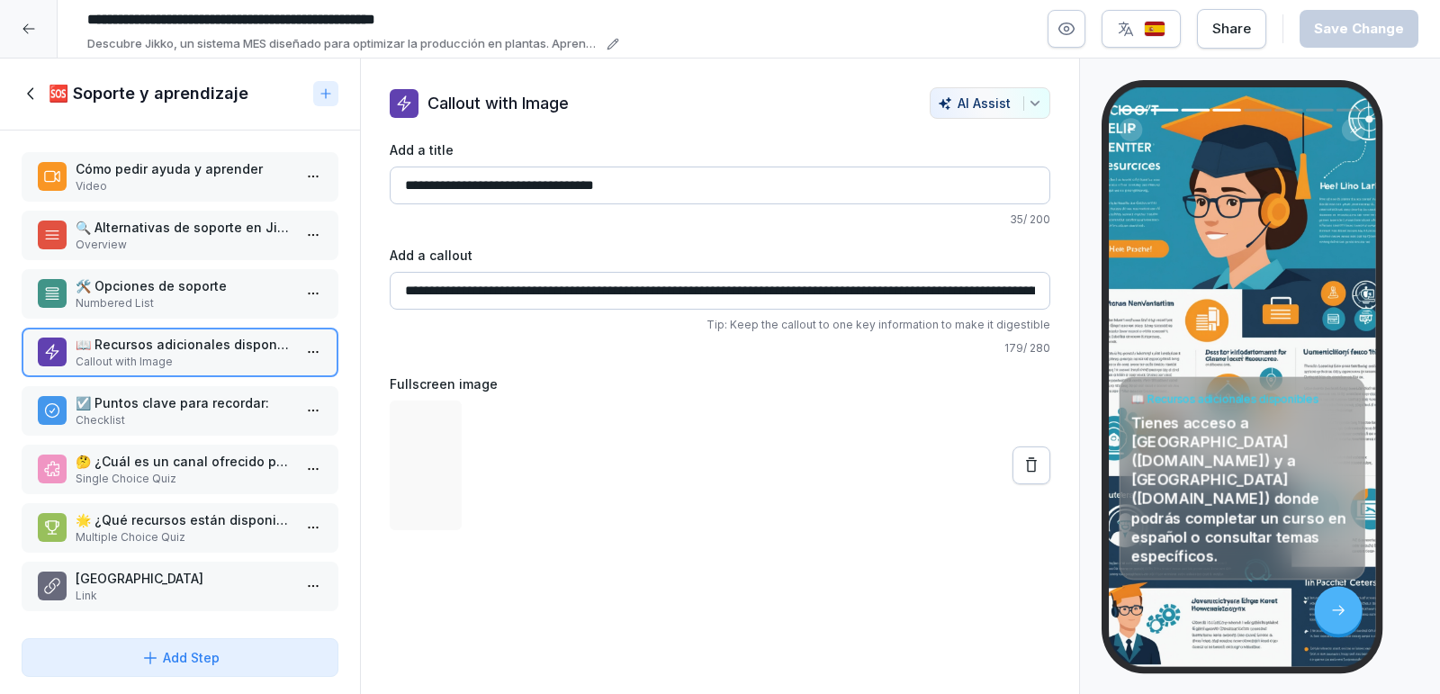
click at [193, 416] on p "Checklist" at bounding box center [184, 420] width 216 height 16
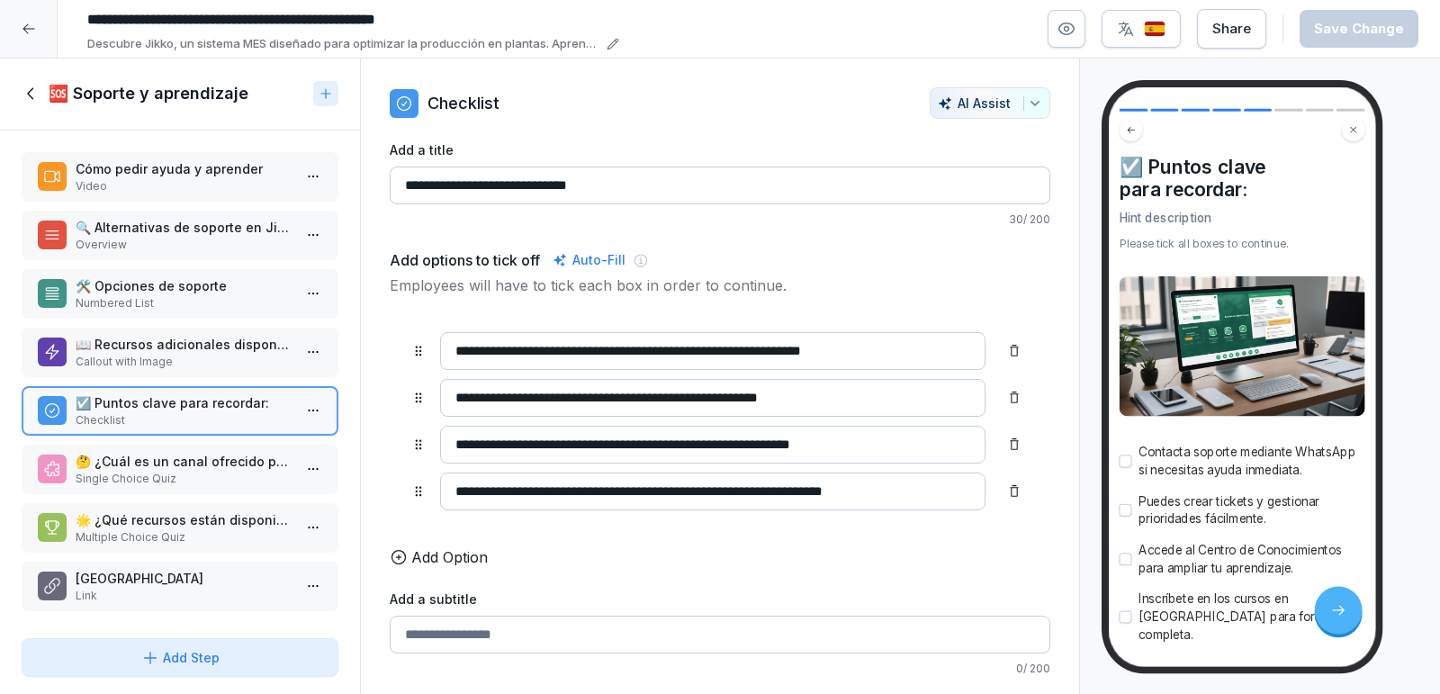
click at [21, 41] on div at bounding box center [29, 29] width 58 height 58
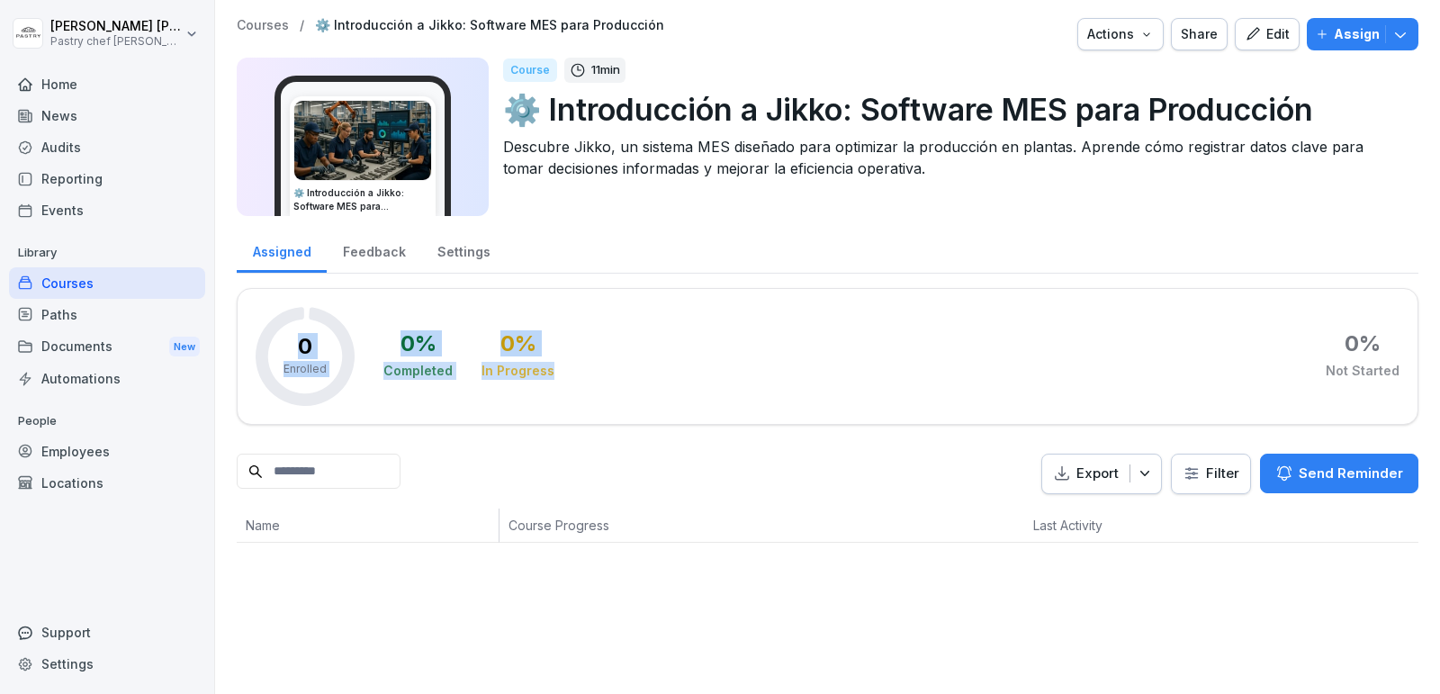
drag, startPoint x: 595, startPoint y: 372, endPoint x: 309, endPoint y: 316, distance: 291.7
click at [309, 316] on div "0 Enrolled 0 % Completed 0 % In Progress 0 % Not Started" at bounding box center [828, 356] width 1182 height 137
click at [652, 361] on div "0 % Completed 0 % In Progress 0 % Not Started" at bounding box center [892, 356] width 1016 height 99
drag, startPoint x: 583, startPoint y: 377, endPoint x: 330, endPoint y: 342, distance: 255.4
click at [330, 342] on div "0 Enrolled 0 % Completed 0 % In Progress 0 % Not Started" at bounding box center [828, 356] width 1182 height 137
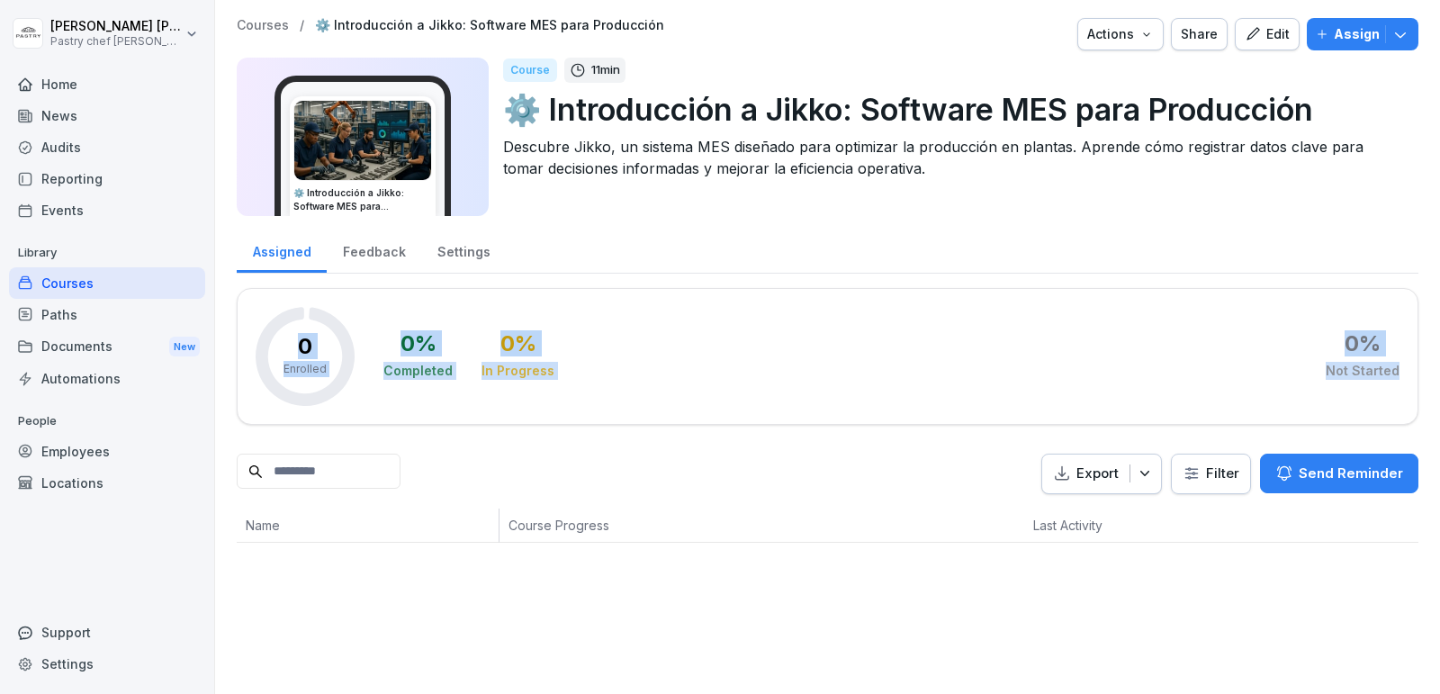
drag, startPoint x: 1399, startPoint y: 361, endPoint x: 288, endPoint y: 317, distance: 1111.8
click at [288, 317] on div "0 Enrolled 0 % Completed 0 % In Progress 0 % Not Started" at bounding box center [828, 356] width 1182 height 137
click at [576, 325] on div "0 % Completed 0 % In Progress 0 % Not Started" at bounding box center [892, 356] width 1016 height 99
